Goal: Check status: Check status

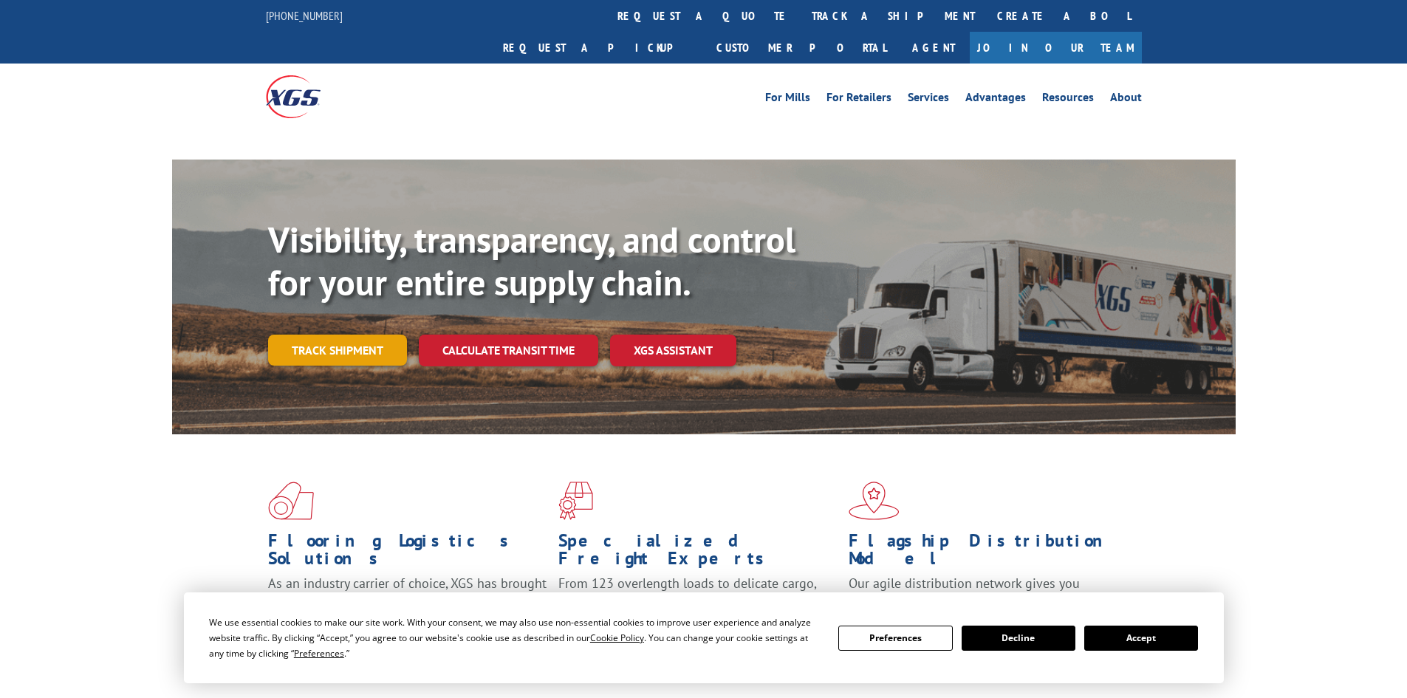
click at [295, 335] on link "Track shipment" at bounding box center [337, 350] width 139 height 31
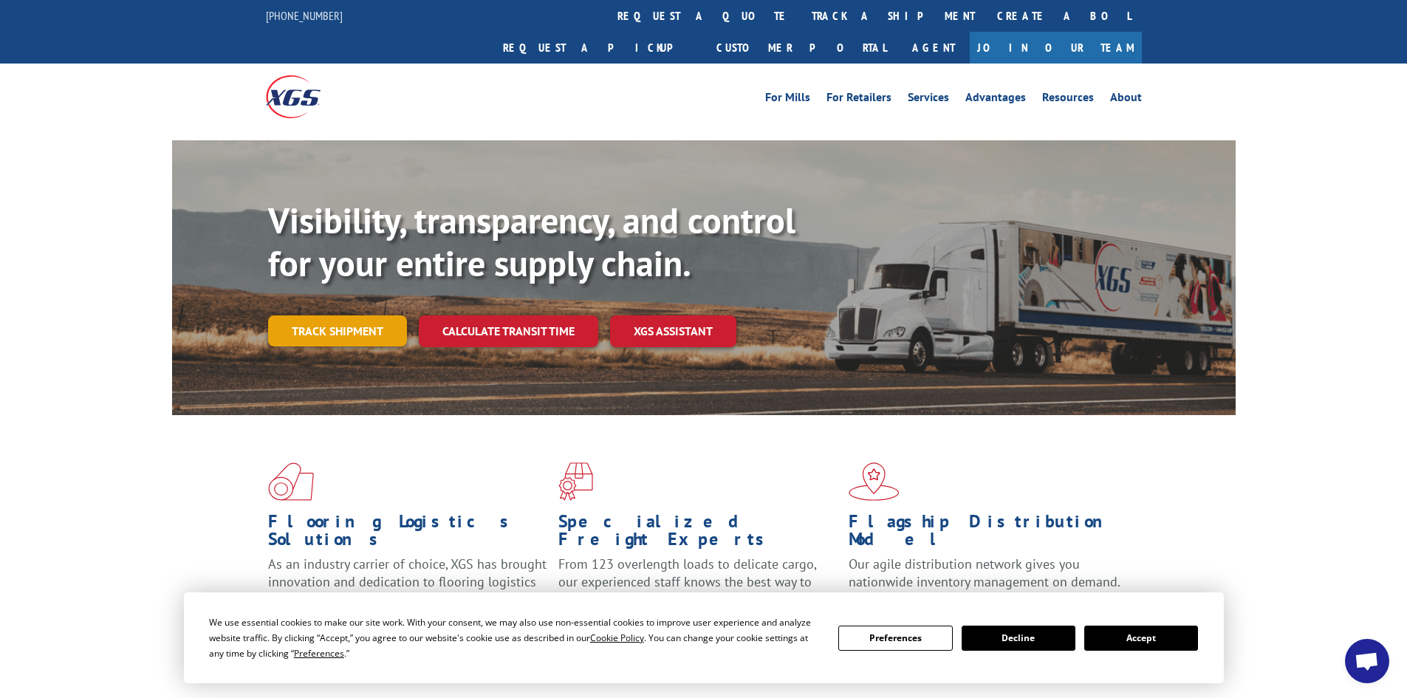
click at [312, 315] on link "Track shipment" at bounding box center [337, 330] width 139 height 31
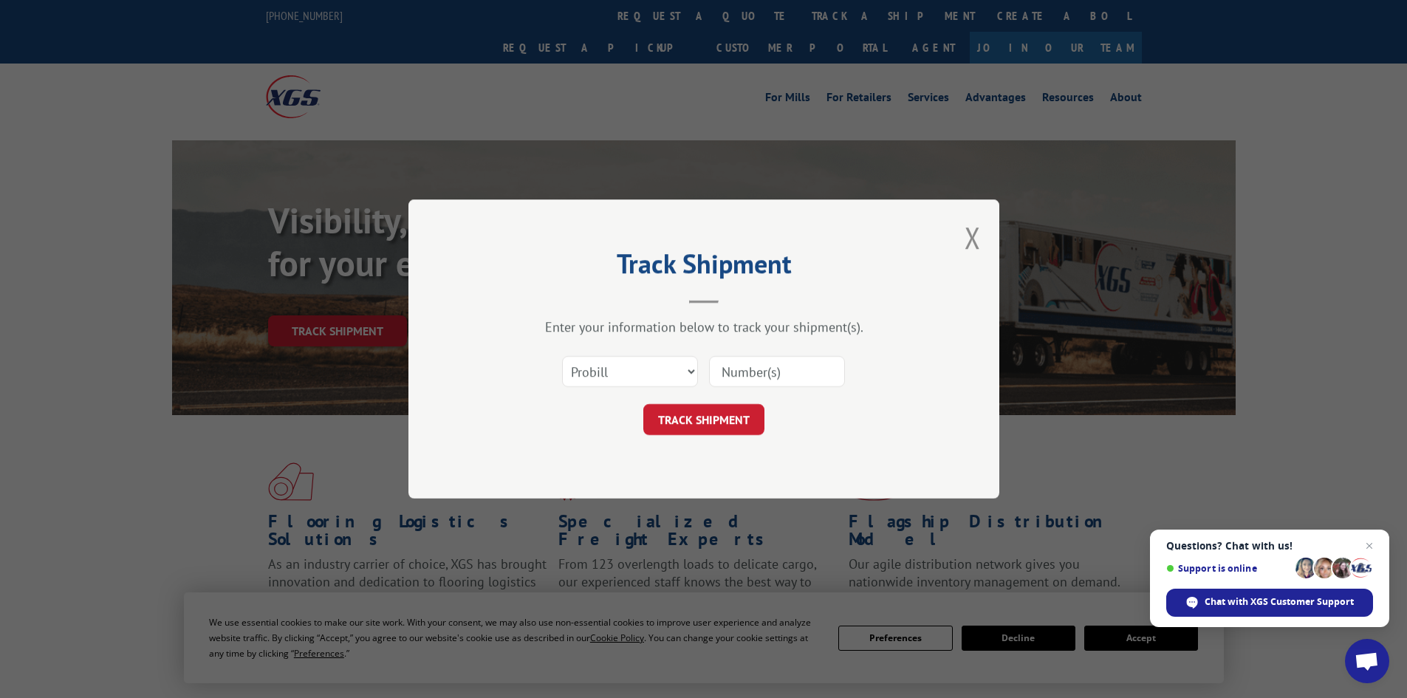
paste input "17929891"
type input "17929891"
click at [756, 418] on button "TRACK SHIPMENT" at bounding box center [703, 419] width 121 height 31
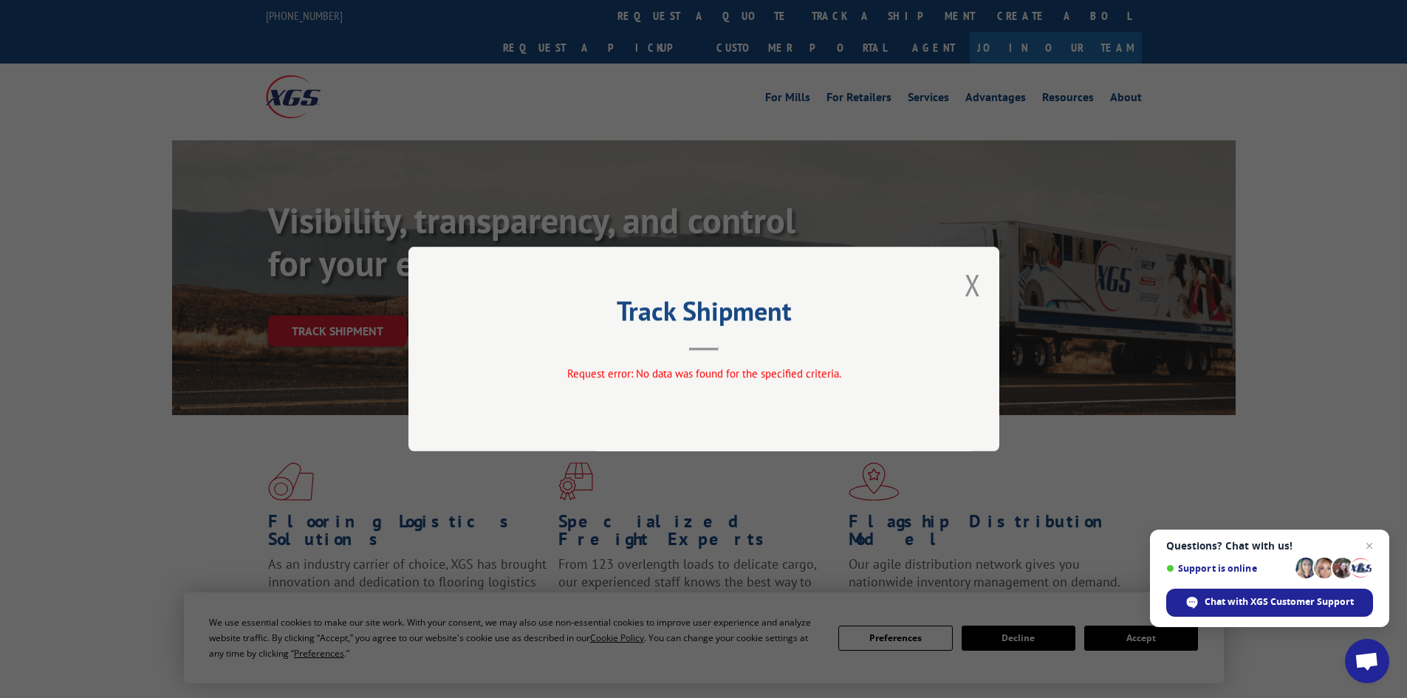
click at [981, 283] on div "Track Shipment Request error: No data was found for the specified criteria." at bounding box center [703, 349] width 591 height 205
click at [968, 286] on button "Close modal" at bounding box center [972, 284] width 16 height 39
